Goal: Find specific page/section: Find specific page/section

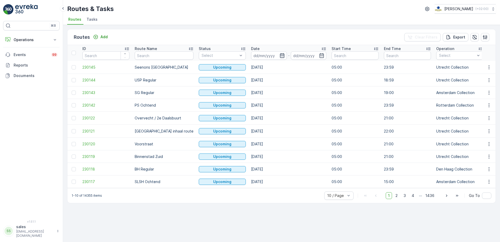
click at [280, 54] on icon "button" at bounding box center [282, 55] width 4 height 5
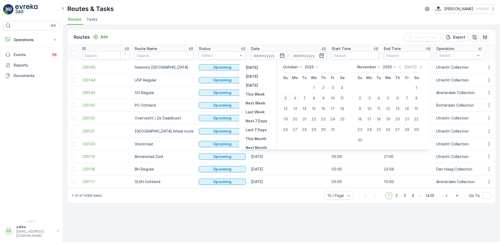
click at [287, 98] on div "5" at bounding box center [286, 98] width 8 height 8
type input "[DATE]"
click at [319, 56] on icon "button" at bounding box center [321, 55] width 5 height 5
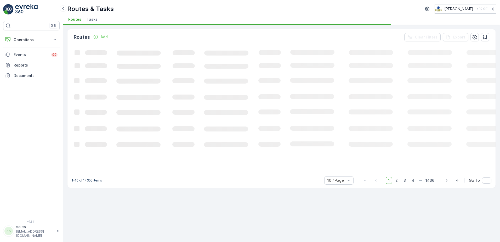
click at [287, 98] on icon "Loading..." at bounding box center [319, 108] width 502 height 127
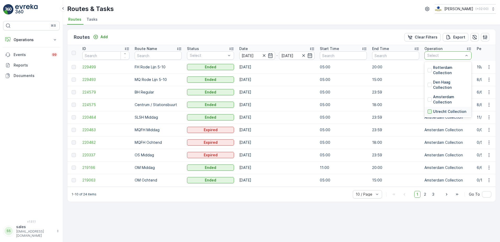
click at [431, 113] on div at bounding box center [430, 111] width 4 height 4
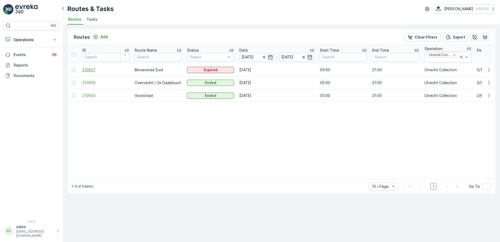
click at [93, 70] on span "213657" at bounding box center [105, 69] width 47 height 5
click at [96, 97] on span "213655" at bounding box center [105, 95] width 47 height 5
click at [87, 81] on span "213656" at bounding box center [105, 82] width 47 height 5
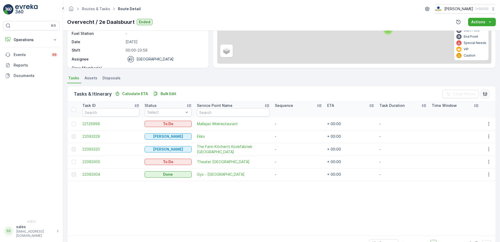
scroll to position [71, 0]
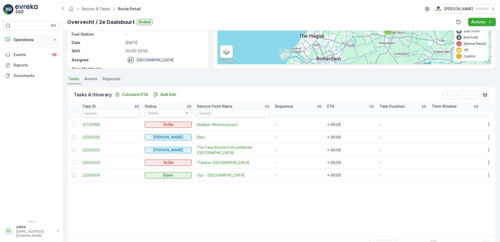
click at [45, 43] on button "Operations" at bounding box center [31, 40] width 57 height 10
click at [26, 54] on p "Planning" at bounding box center [20, 55] width 15 height 5
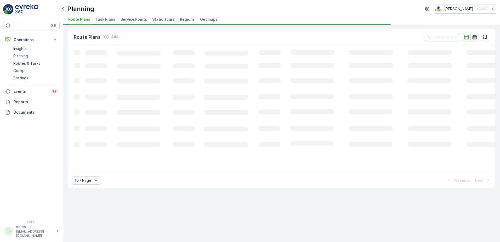
click at [122, 19] on span "Service Points" at bounding box center [134, 19] width 26 height 5
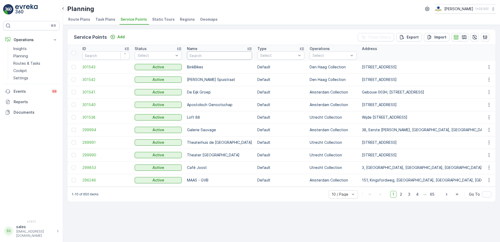
click at [200, 55] on input "text" at bounding box center [219, 55] width 65 height 8
type input "rino"
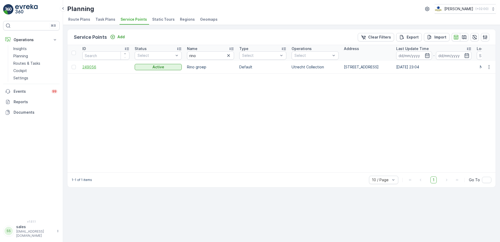
click at [92, 68] on span "249056" at bounding box center [105, 66] width 47 height 5
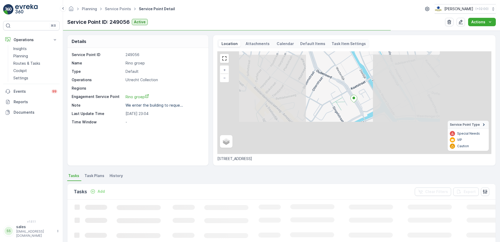
click at [283, 44] on p "Calendar" at bounding box center [285, 43] width 17 height 5
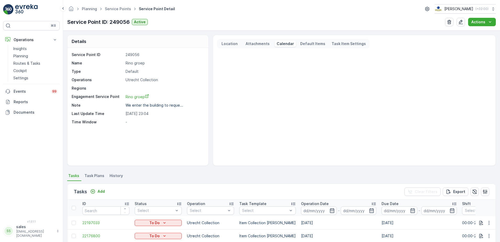
click at [231, 45] on p "Location" at bounding box center [230, 43] width 18 height 5
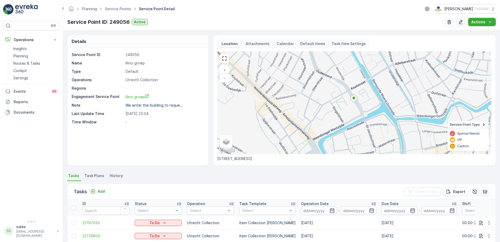
click at [288, 42] on p "Calendar" at bounding box center [285, 43] width 17 height 5
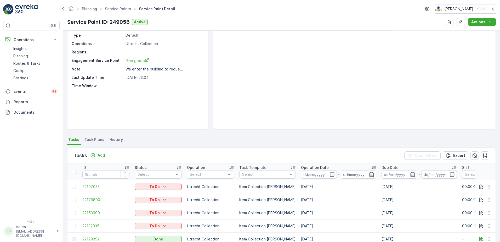
scroll to position [26, 0]
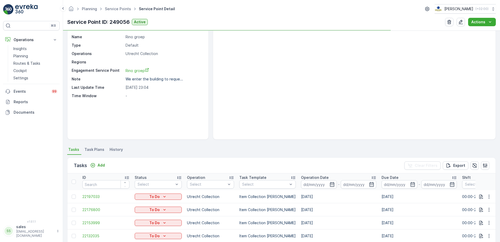
click at [209, 150] on ul "Tasks Task Plans History" at bounding box center [281, 150] width 429 height 9
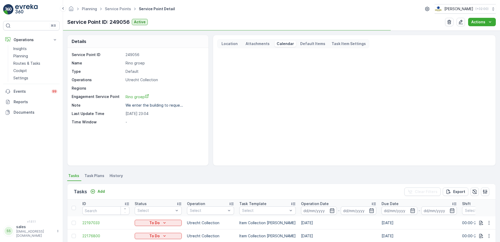
click at [262, 41] on p "Attachments" at bounding box center [258, 43] width 26 height 5
click at [229, 48] on div "Location Attachments Calendar Default Items Task Item Settings" at bounding box center [293, 43] width 152 height 9
click at [228, 45] on p "Location" at bounding box center [230, 43] width 18 height 5
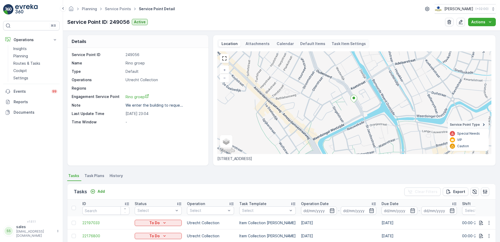
click at [262, 43] on p "Attachments" at bounding box center [258, 43] width 26 height 5
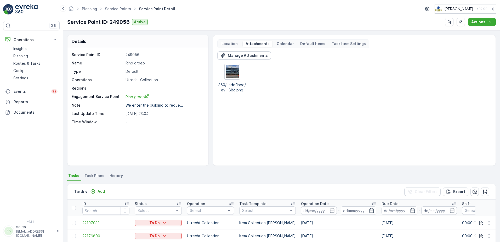
click at [282, 41] on div "Calendar" at bounding box center [285, 44] width 21 height 6
